Goal: Information Seeking & Learning: Learn about a topic

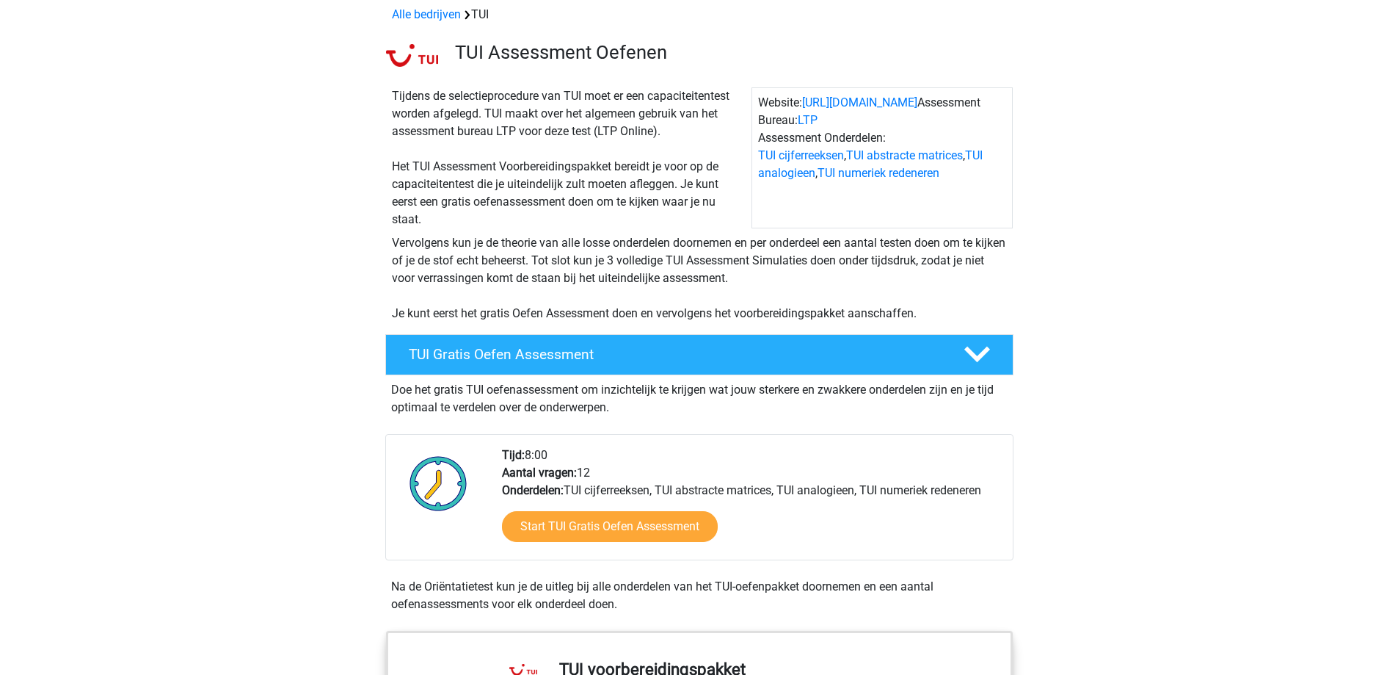
scroll to position [294, 0]
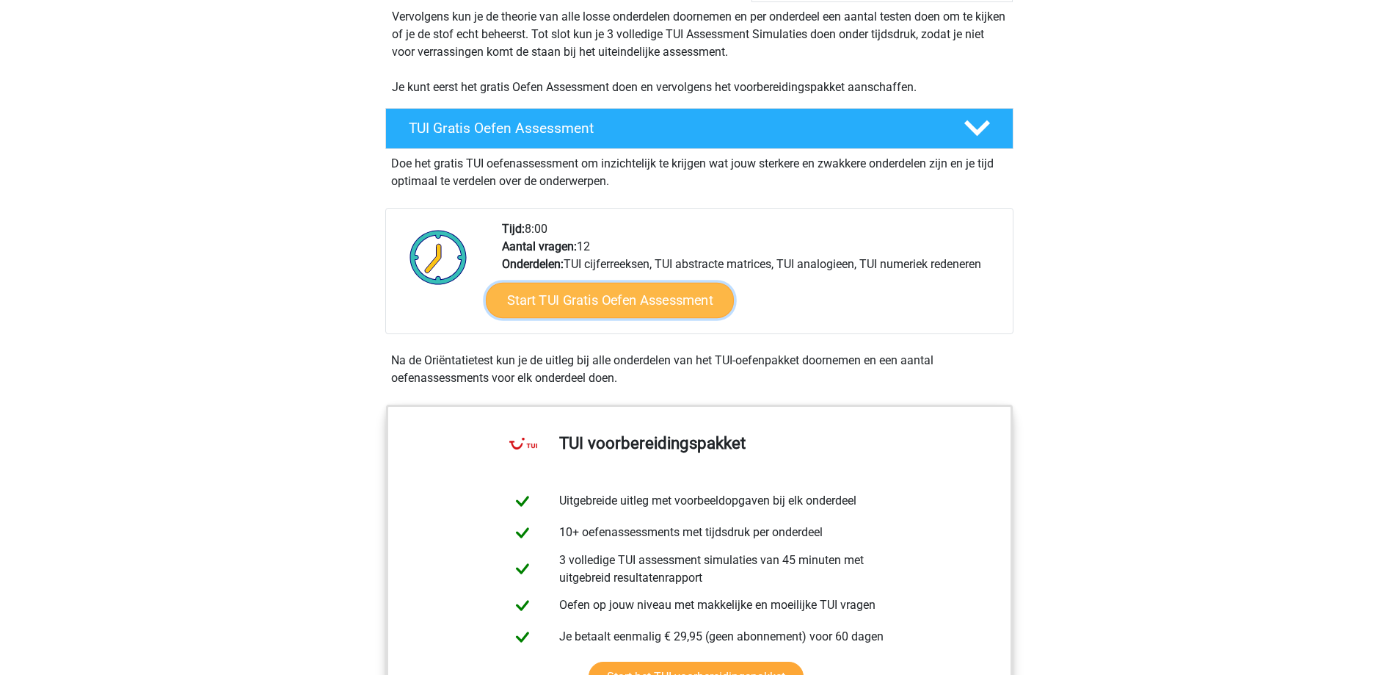
click at [669, 284] on link "Start TUI Gratis Oefen Assessment" at bounding box center [609, 300] width 248 height 35
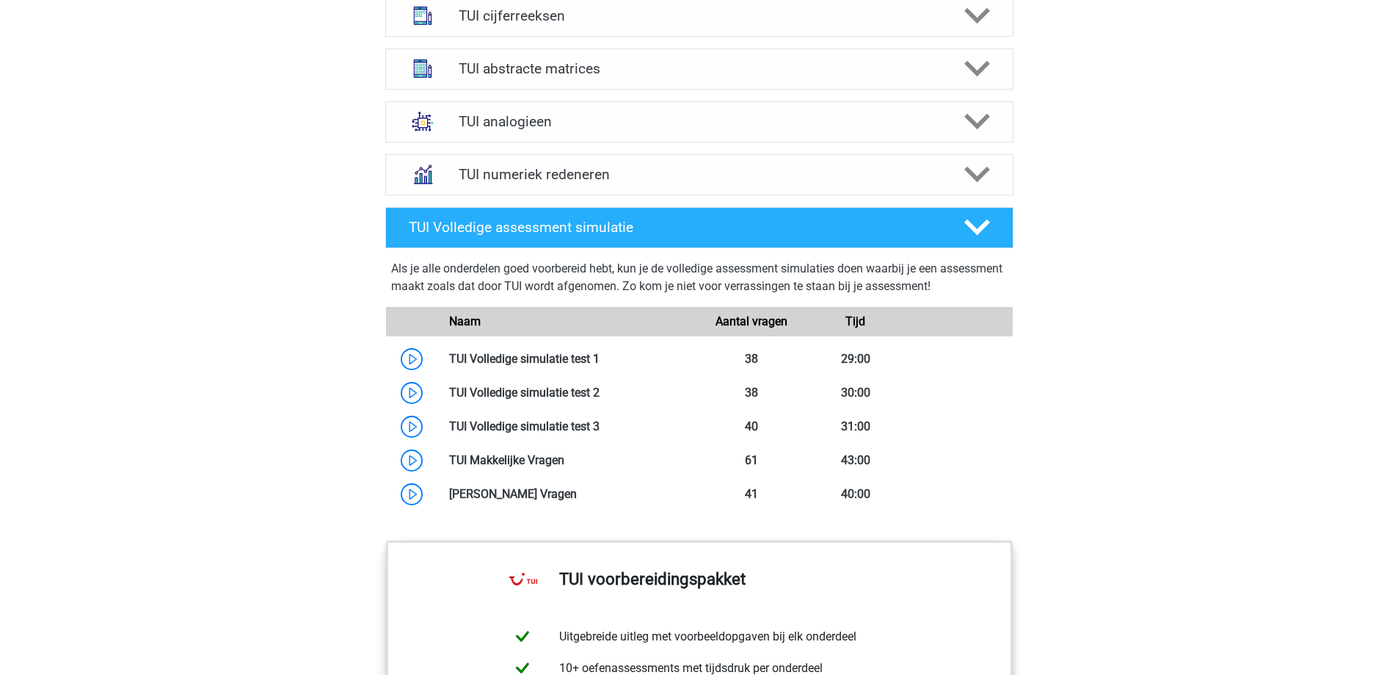
scroll to position [1101, 0]
click at [932, 62] on h4 "TUI abstracte matrices" at bounding box center [699, 67] width 481 height 17
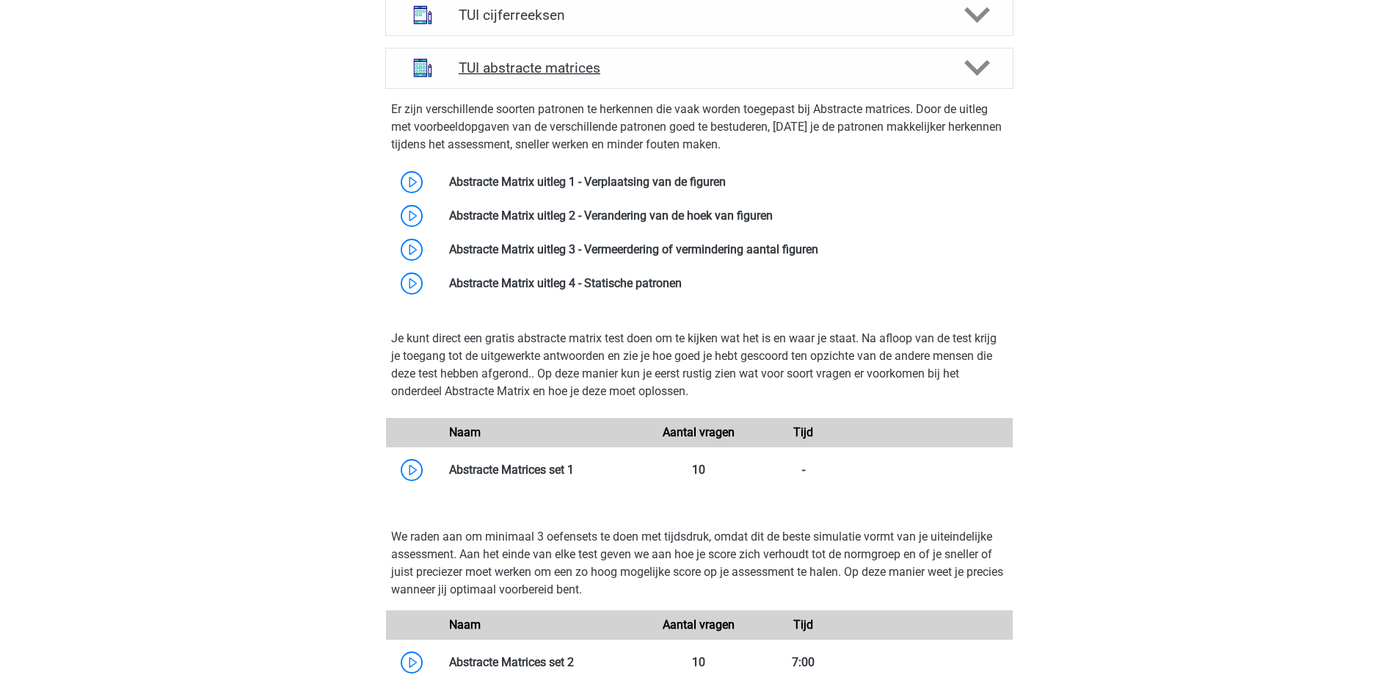
click at [929, 68] on h4 "TUI abstracte matrices" at bounding box center [699, 67] width 481 height 17
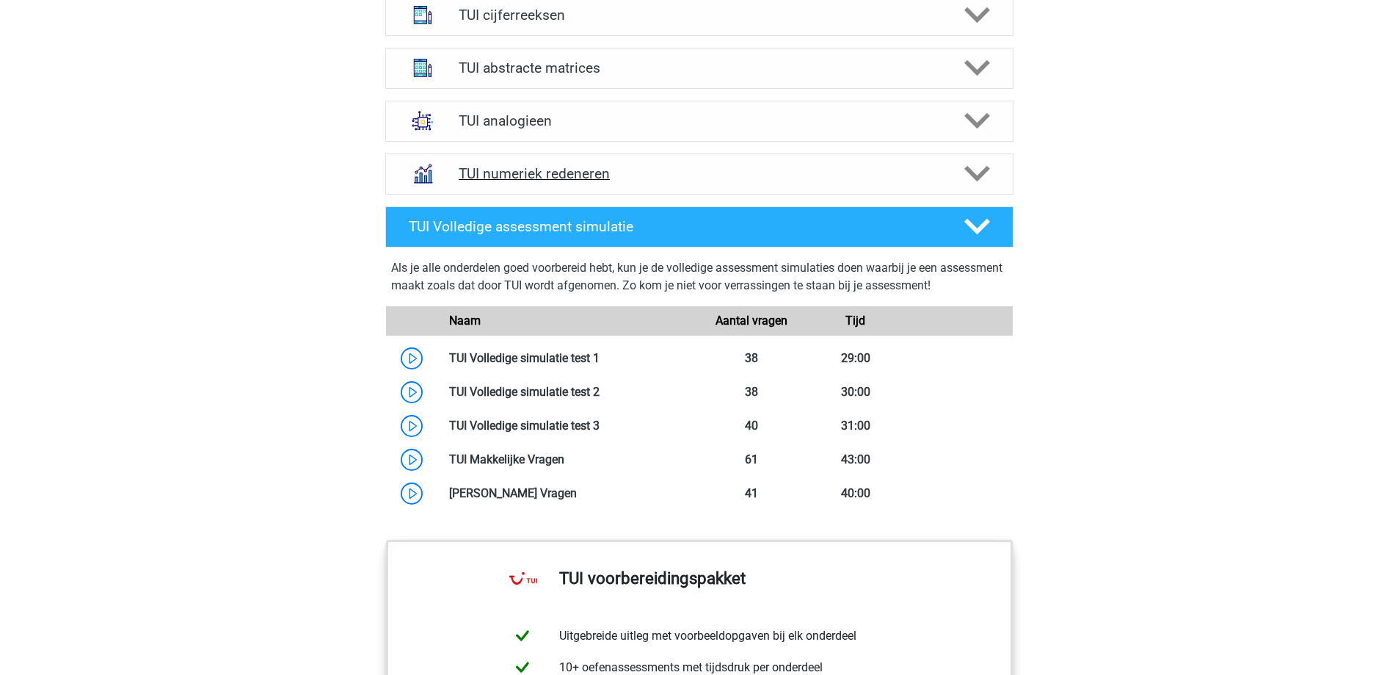
click at [928, 179] on h4 "TUI numeriek redeneren" at bounding box center [699, 173] width 481 height 17
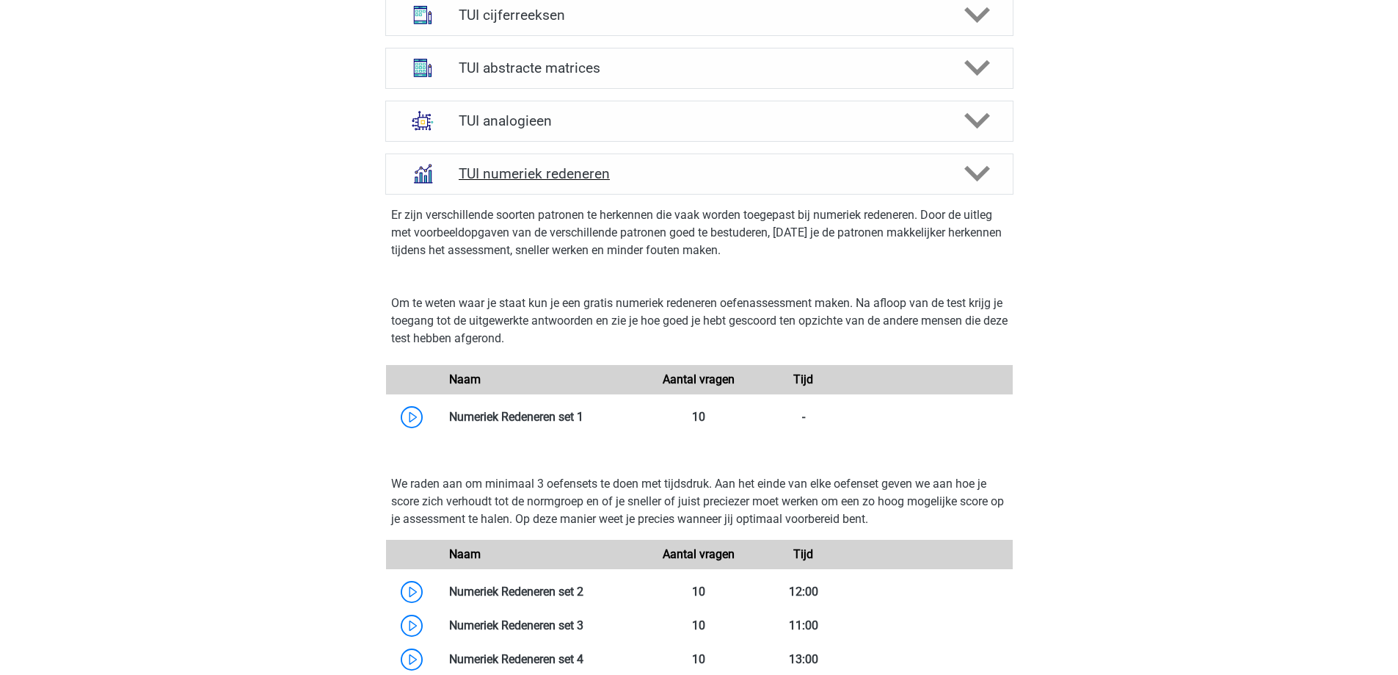
click at [928, 179] on h4 "TUI numeriek redeneren" at bounding box center [699, 173] width 481 height 17
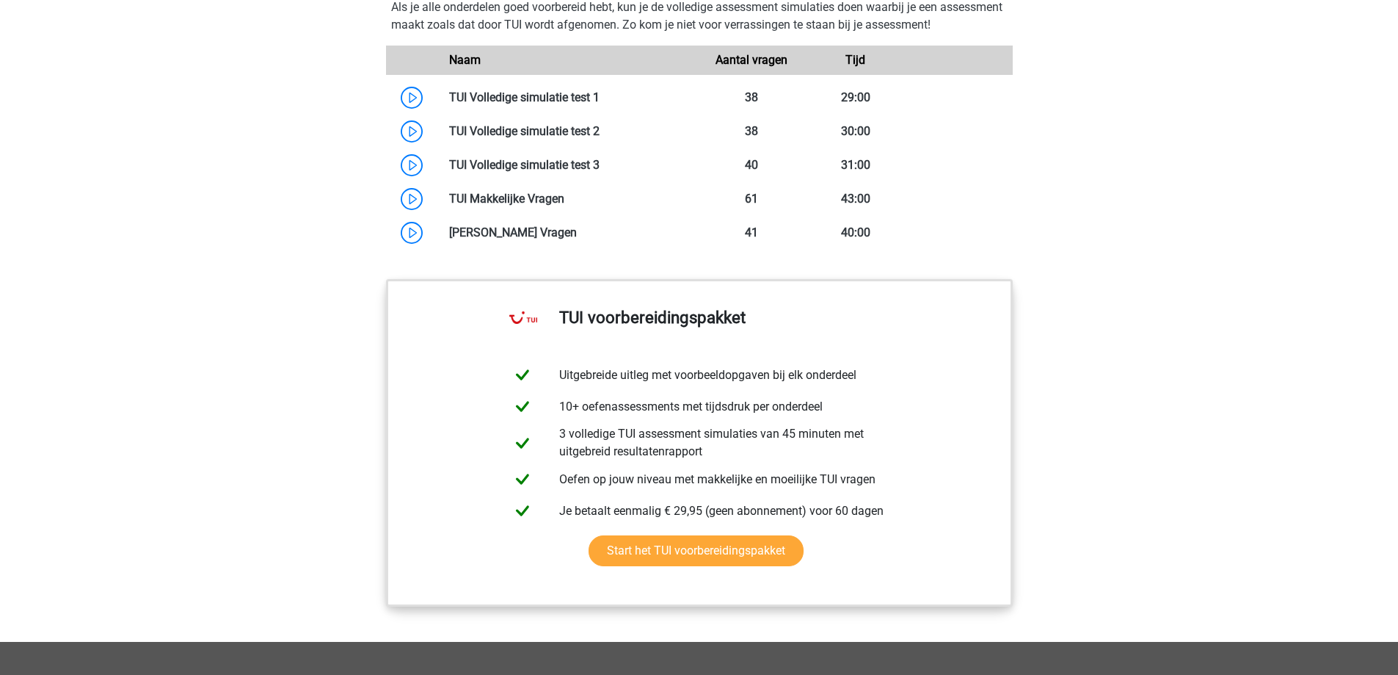
scroll to position [1468, 0]
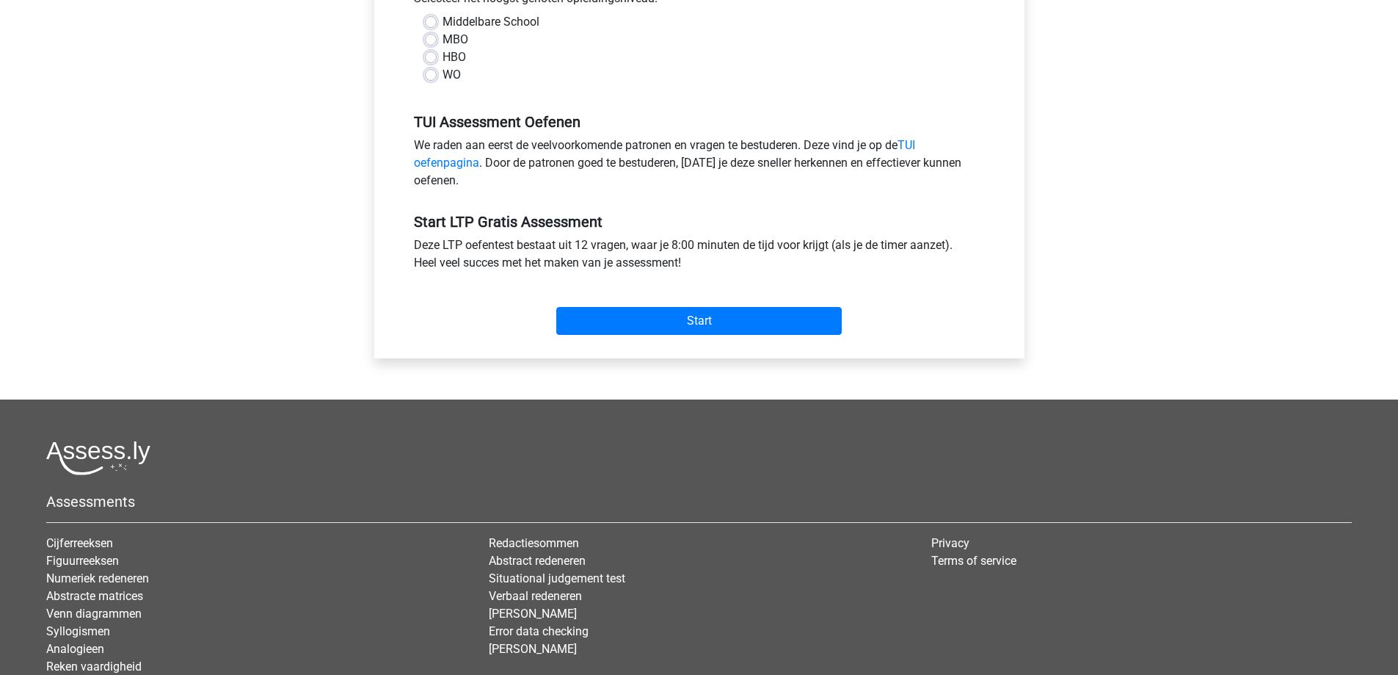
scroll to position [147, 0]
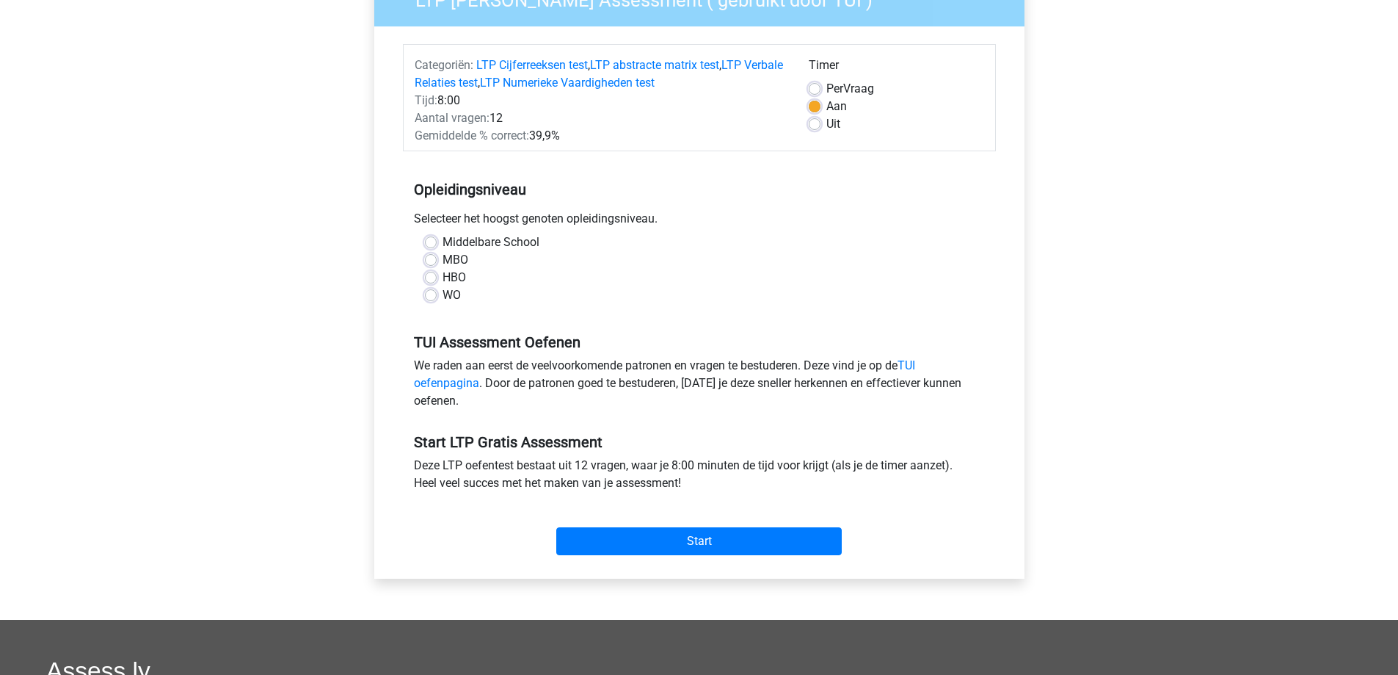
click at [445, 258] on label "MBO" at bounding box center [456, 260] width 26 height 18
click at [437, 258] on input "MBO" at bounding box center [431, 258] width 12 height 15
radio input "true"
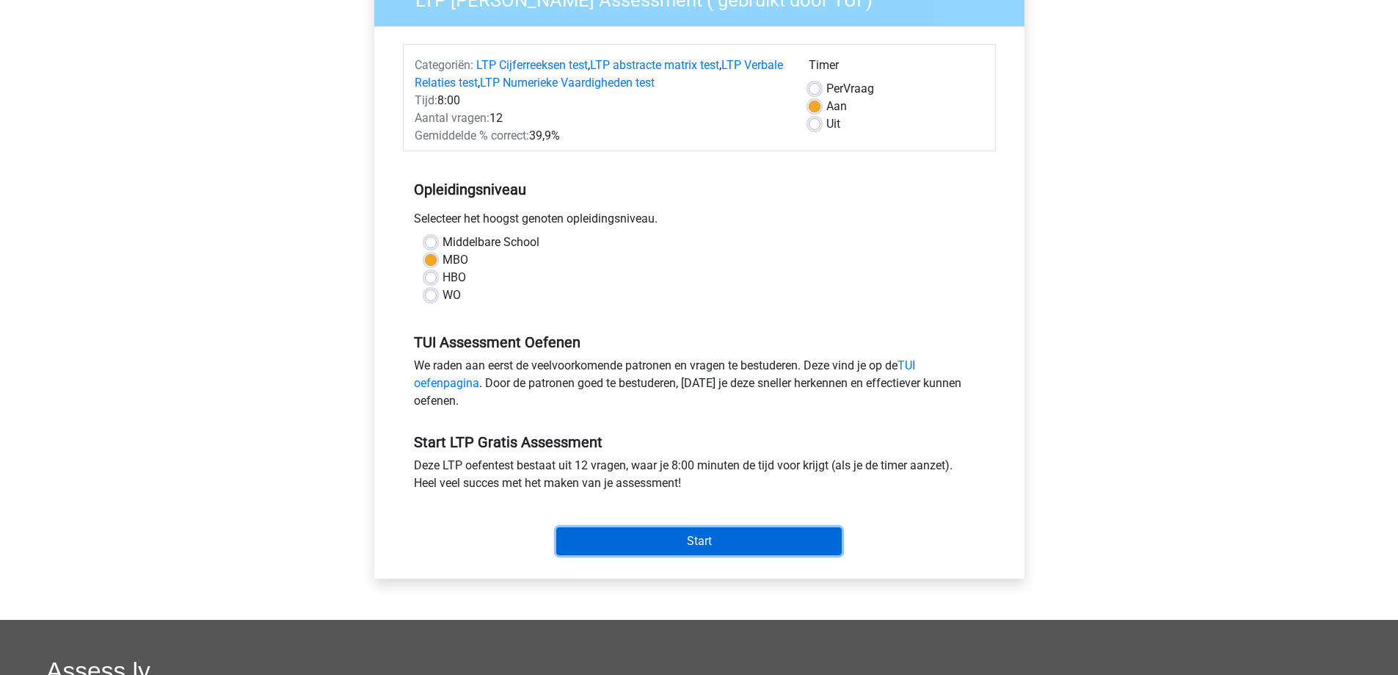
click at [618, 536] on input "Start" at bounding box center [699, 541] width 286 height 28
